Goal: Transaction & Acquisition: Purchase product/service

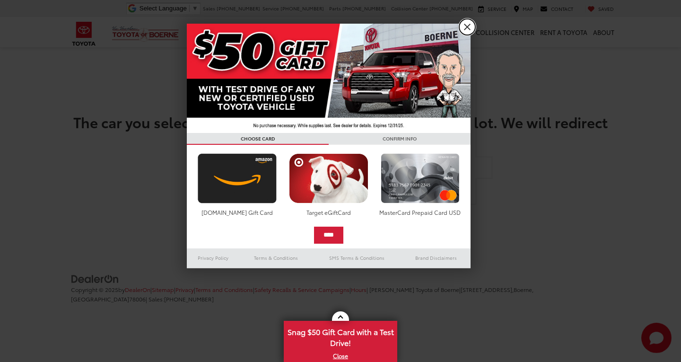
click at [466, 24] on link "X" at bounding box center [467, 27] width 16 height 16
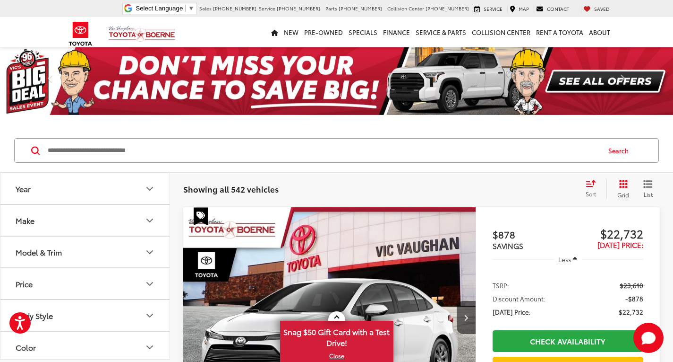
click at [142, 249] on button "Model & Trim" at bounding box center [85, 251] width 170 height 31
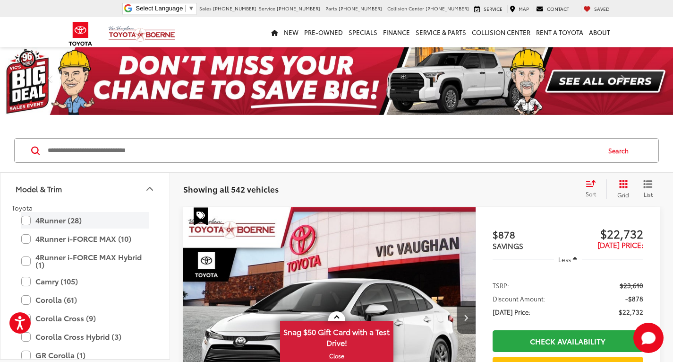
scroll to position [64, 0]
click at [79, 279] on label "Camry (105)" at bounding box center [85, 280] width 128 height 17
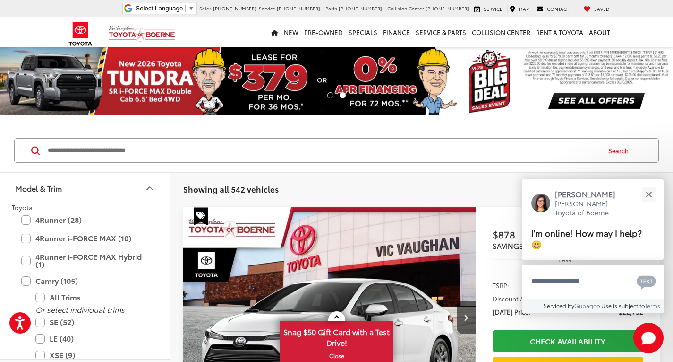
click at [153, 192] on icon "Model & Trim" at bounding box center [149, 187] width 11 height 11
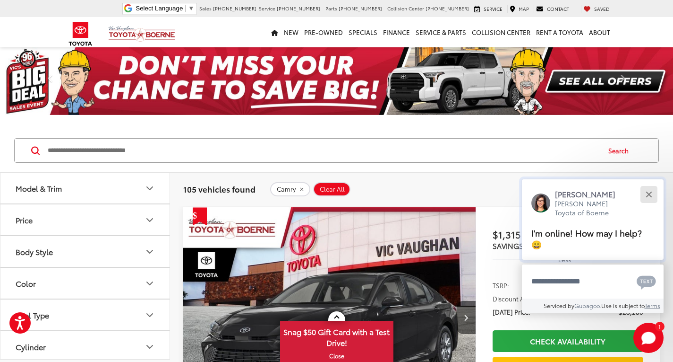
click at [649, 196] on button "Close" at bounding box center [649, 194] width 20 height 20
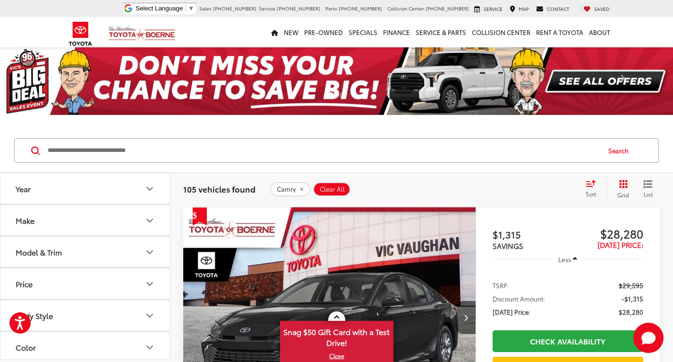
click at [148, 191] on icon "Year" at bounding box center [149, 188] width 11 height 11
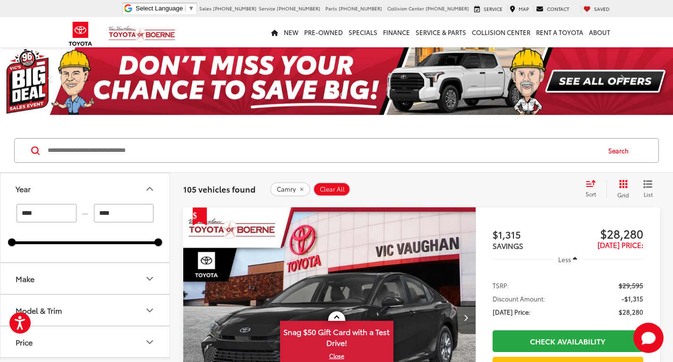
click at [148, 191] on icon "Year" at bounding box center [149, 188] width 11 height 11
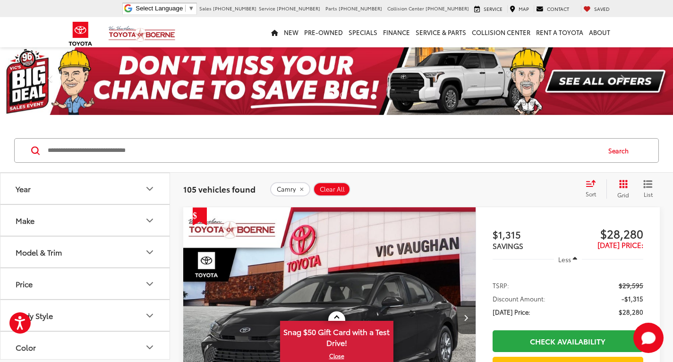
click at [148, 191] on icon "Year" at bounding box center [149, 188] width 11 height 11
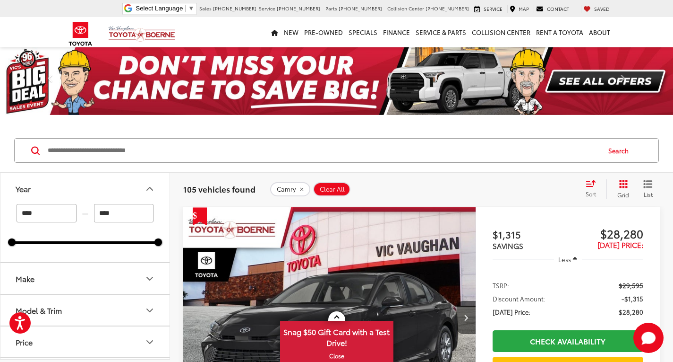
click at [148, 191] on icon "Year" at bounding box center [149, 188] width 11 height 11
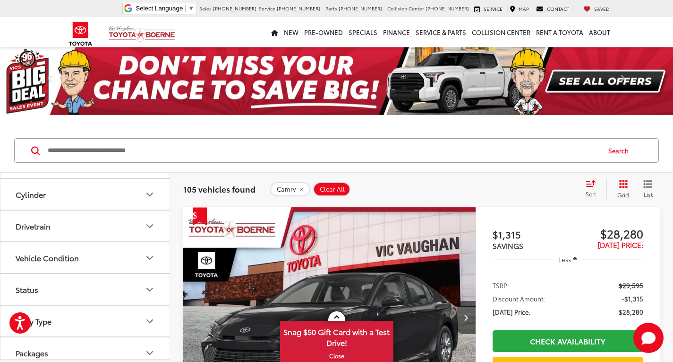
scroll to position [289, 0]
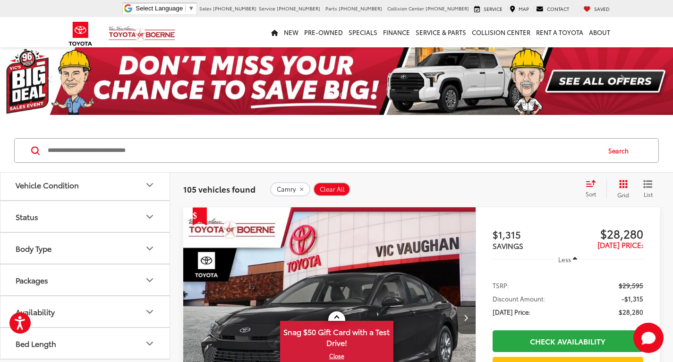
click at [130, 281] on button "Packages" at bounding box center [85, 279] width 170 height 31
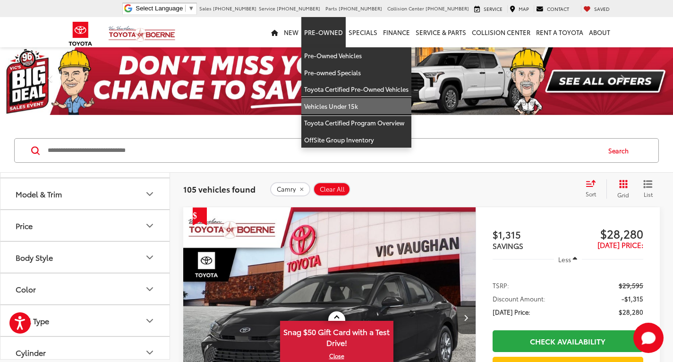
click at [332, 100] on link "Vehicles Under 15k" at bounding box center [357, 106] width 110 height 17
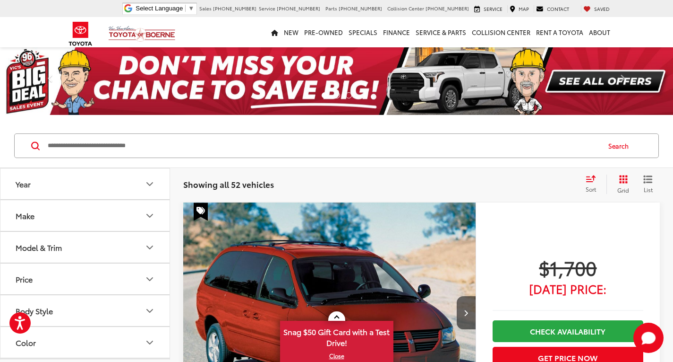
click at [145, 247] on icon "Model & Trim" at bounding box center [149, 247] width 11 height 11
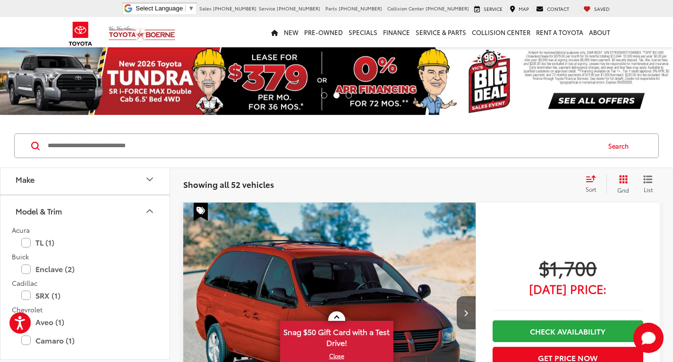
scroll to position [1, 0]
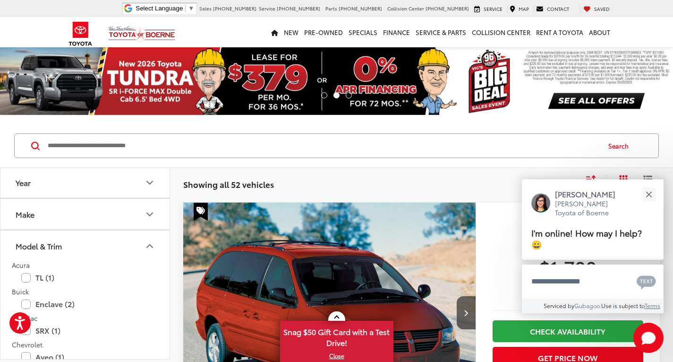
click at [145, 247] on icon "Model & Trim" at bounding box center [149, 245] width 11 height 11
click at [144, 239] on button "Model & Trim" at bounding box center [85, 245] width 170 height 31
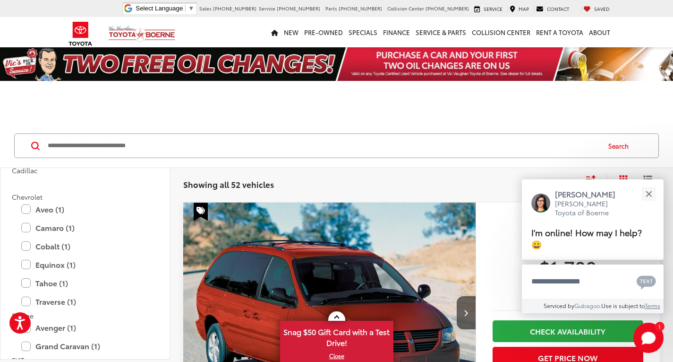
scroll to position [0, 0]
